Goal: Find specific page/section: Find specific page/section

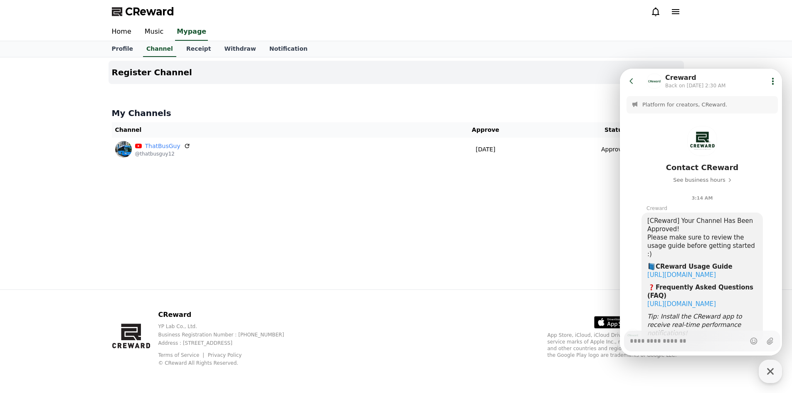
scroll to position [28, 0]
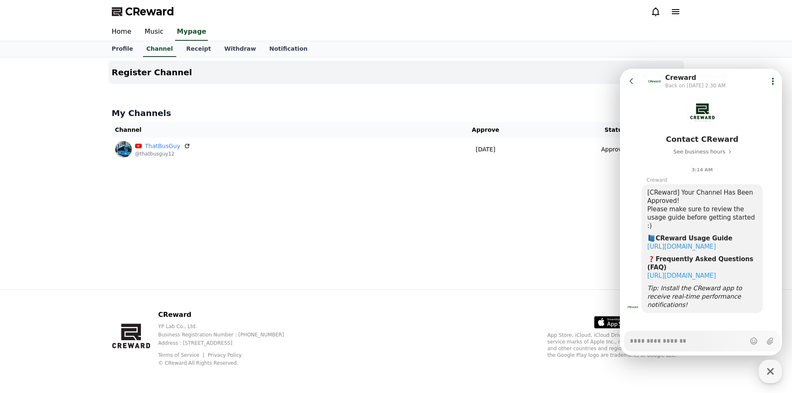
click at [769, 79] on icon at bounding box center [773, 81] width 8 height 8
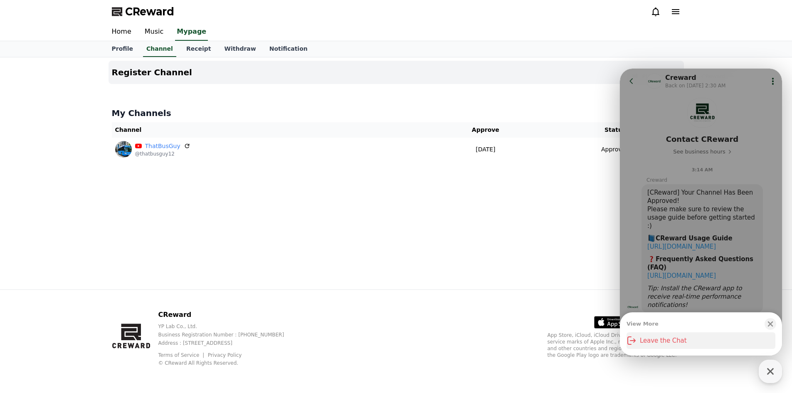
click at [668, 340] on button "Leave the Chat" at bounding box center [700, 340] width 149 height 17
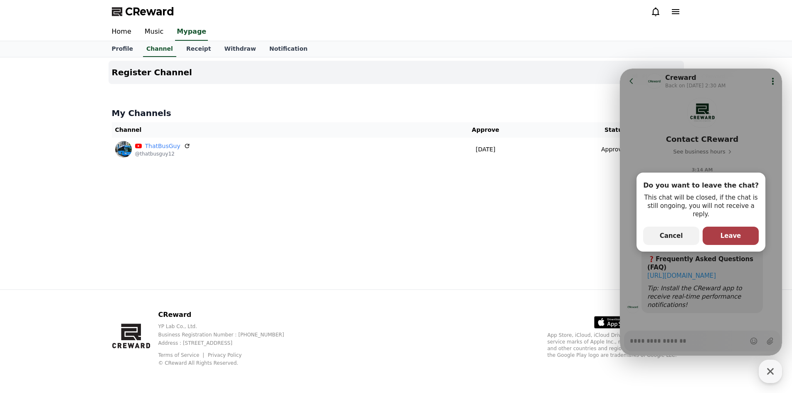
click at [739, 236] on button "primary Button Leave" at bounding box center [730, 236] width 56 height 18
type textarea "*"
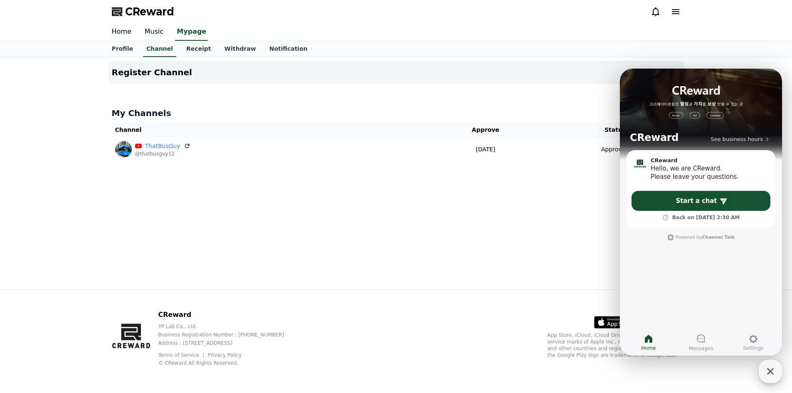
click at [777, 371] on div "button" at bounding box center [770, 371] width 23 height 23
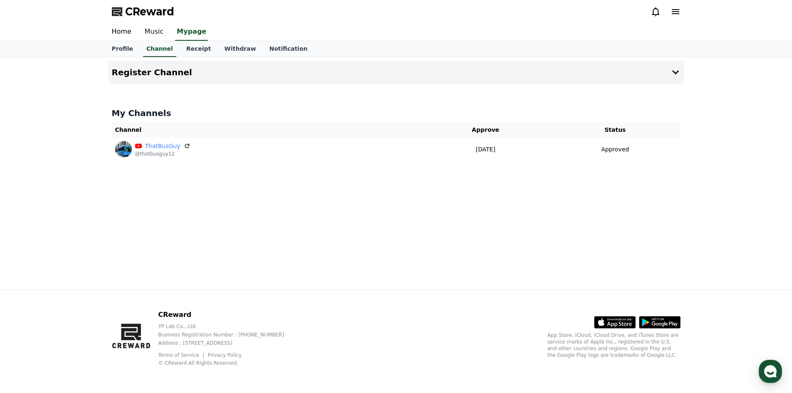
click at [152, 34] on link "Music" at bounding box center [154, 31] width 32 height 17
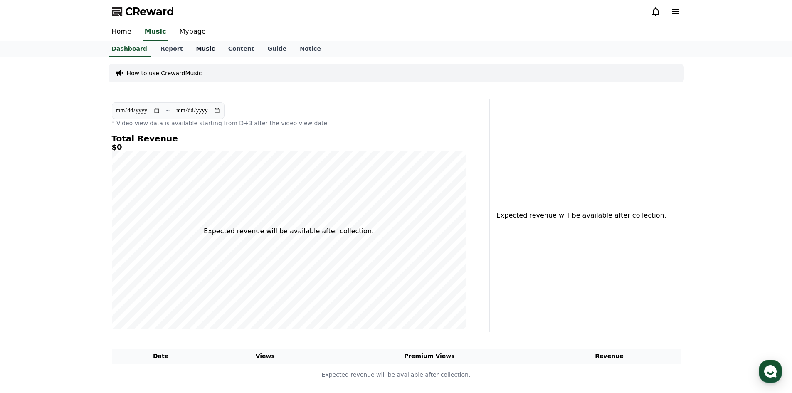
click at [190, 48] on link "Music" at bounding box center [205, 49] width 32 height 16
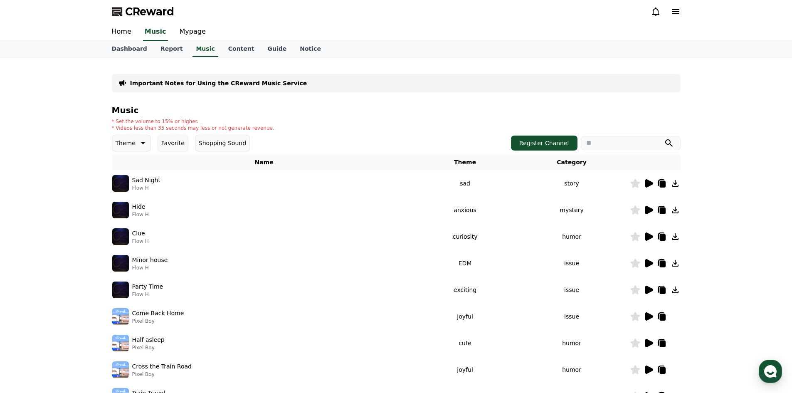
click at [165, 123] on p "* Set the volume to 15% or higher." at bounding box center [193, 121] width 163 height 7
click at [202, 126] on p "* Videos less than 35 seconds may less or not generate revenue." at bounding box center [193, 128] width 163 height 7
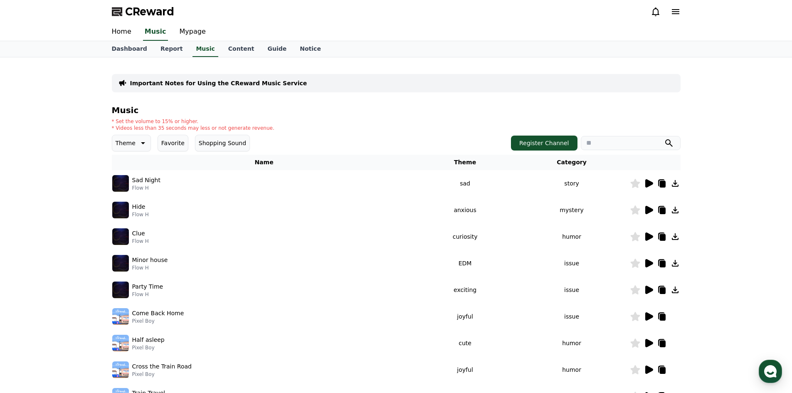
click at [616, 149] on input "search" at bounding box center [631, 143] width 100 height 14
click at [133, 188] on p "Flow H" at bounding box center [146, 188] width 28 height 7
click at [650, 184] on icon at bounding box center [649, 183] width 8 height 8
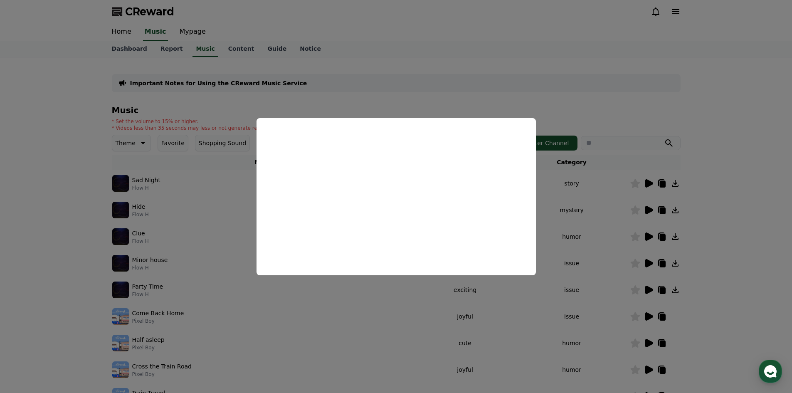
click at [600, 199] on button "close modal" at bounding box center [396, 196] width 792 height 393
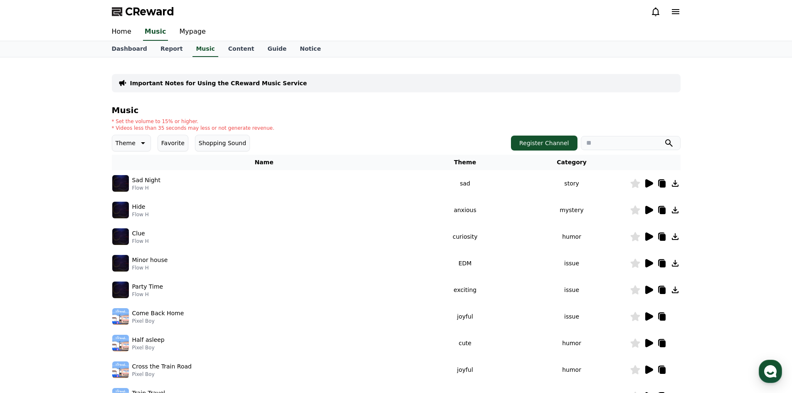
click at [649, 210] on icon at bounding box center [649, 210] width 8 height 8
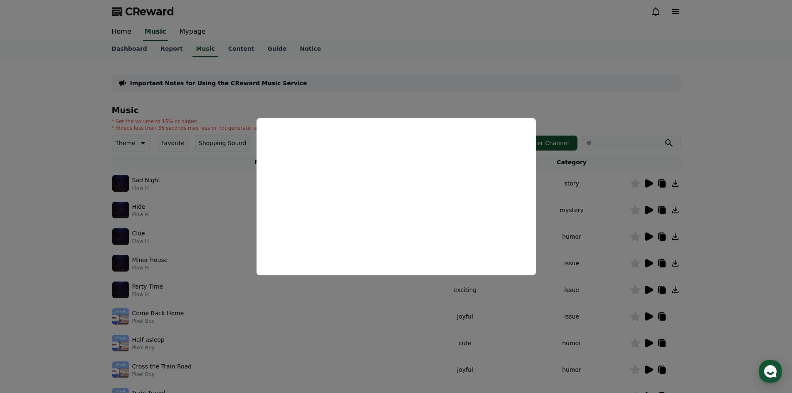
click at [577, 190] on button "close modal" at bounding box center [396, 196] width 792 height 393
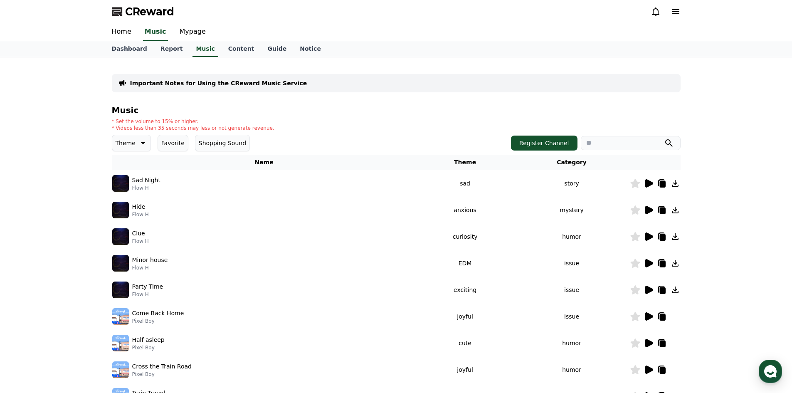
click at [675, 181] on icon at bounding box center [675, 183] width 10 height 10
click at [143, 182] on p "Sad Night" at bounding box center [146, 180] width 28 height 9
copy div "Sad Night"
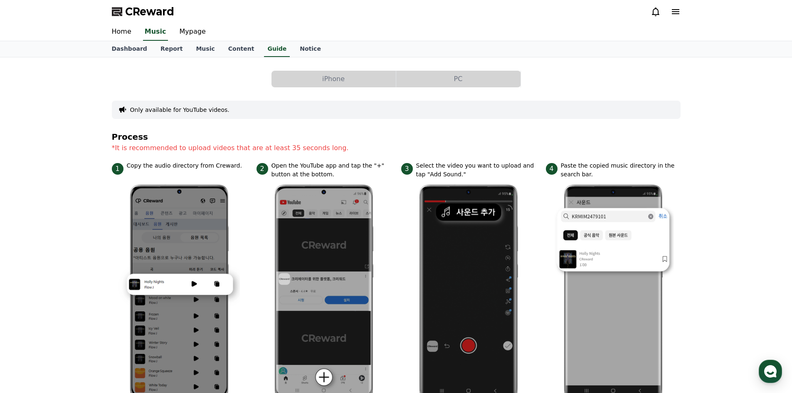
click at [436, 81] on button "PC" at bounding box center [458, 79] width 124 height 17
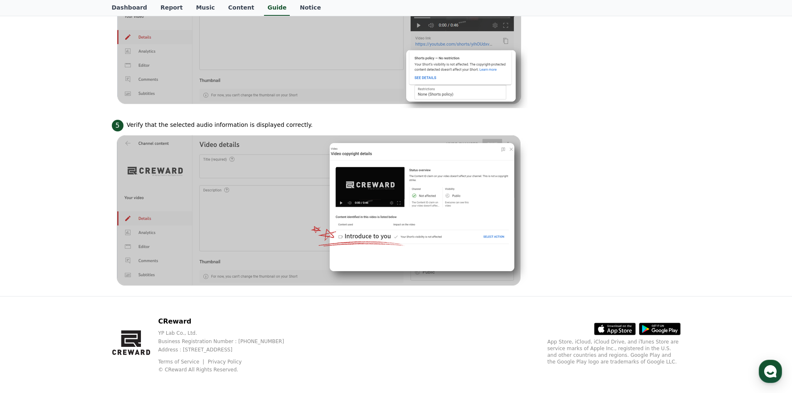
scroll to position [522, 0]
